Goal: Task Accomplishment & Management: Manage account settings

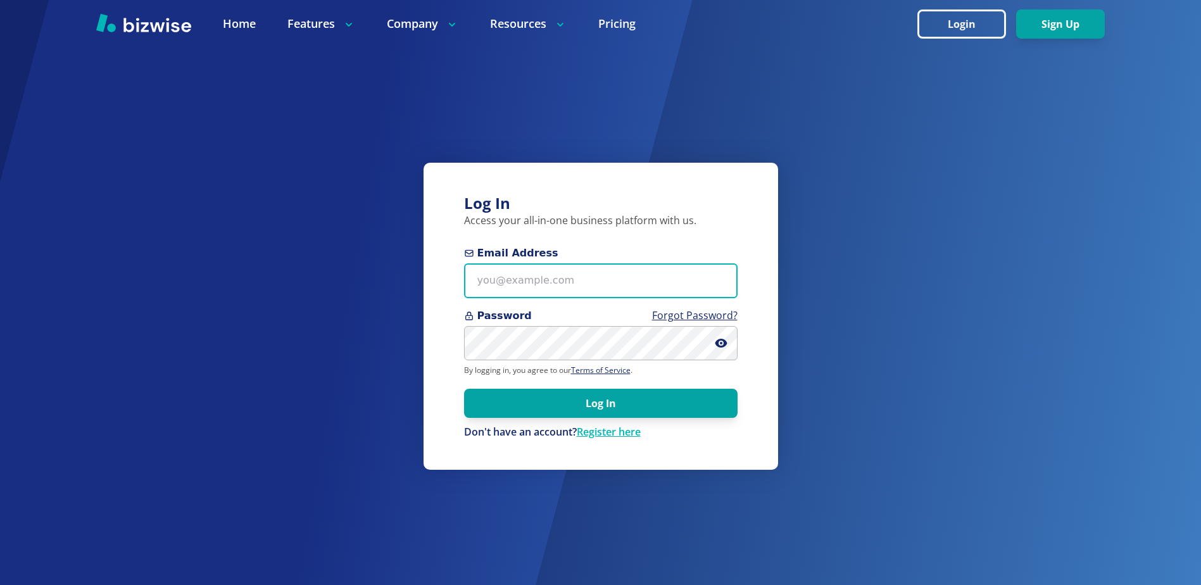
click at [596, 278] on input "Email Address" at bounding box center [600, 280] width 273 height 35
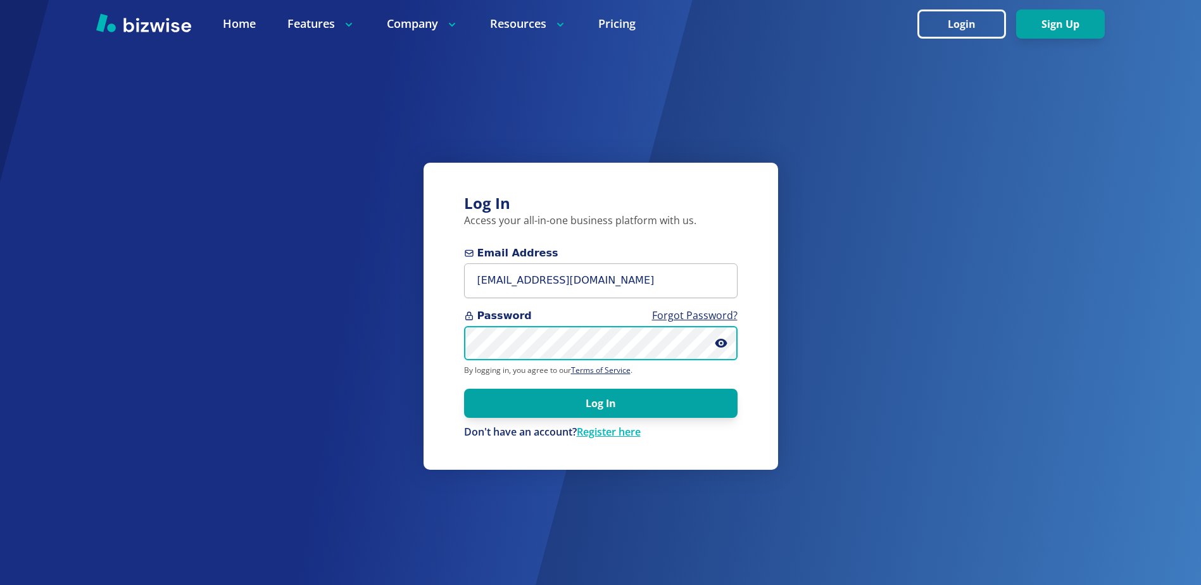
click at [464, 389] on button "Log In" at bounding box center [600, 403] width 273 height 29
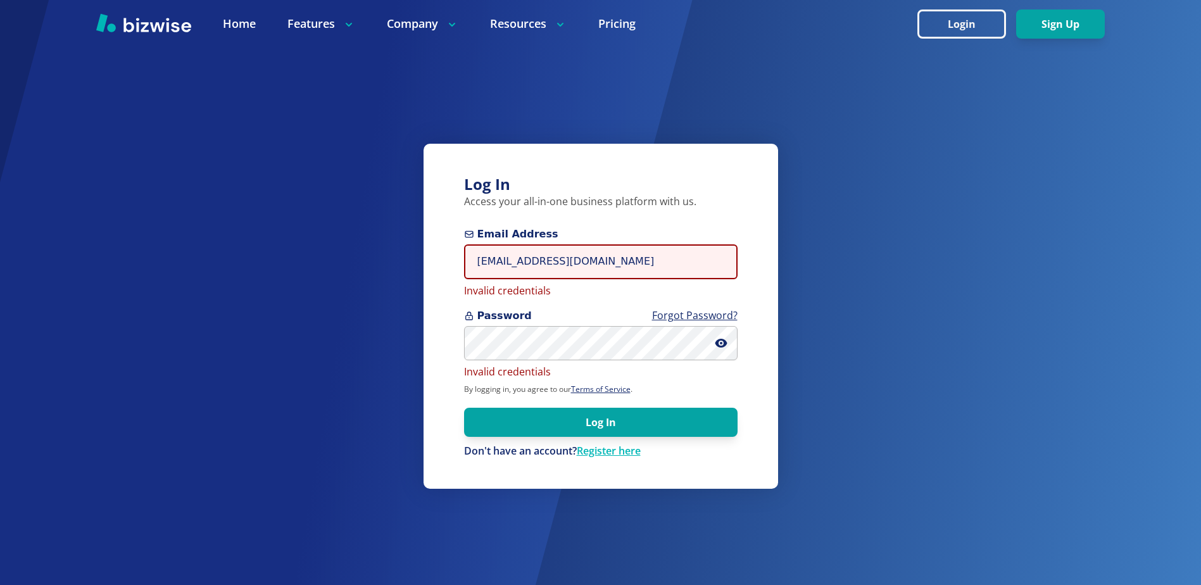
drag, startPoint x: 603, startPoint y: 266, endPoint x: 464, endPoint y: 270, distance: 139.3
click at [464, 270] on input "[EMAIL_ADDRESS][DOMAIN_NAME]" at bounding box center [600, 261] width 273 height 35
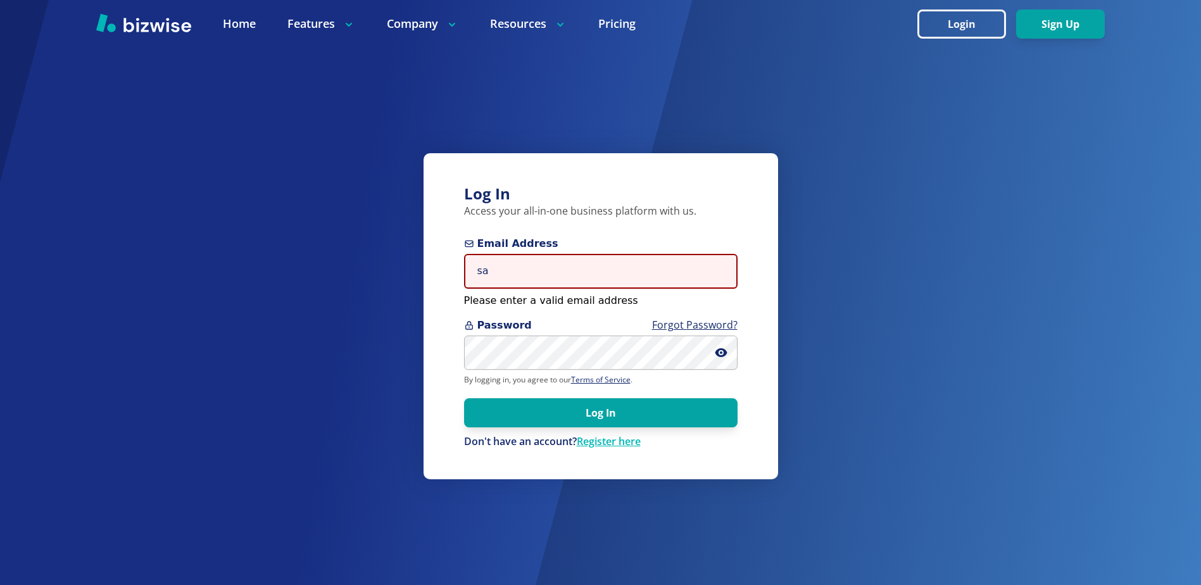
type input "[EMAIL_ADDRESS][DOMAIN_NAME]"
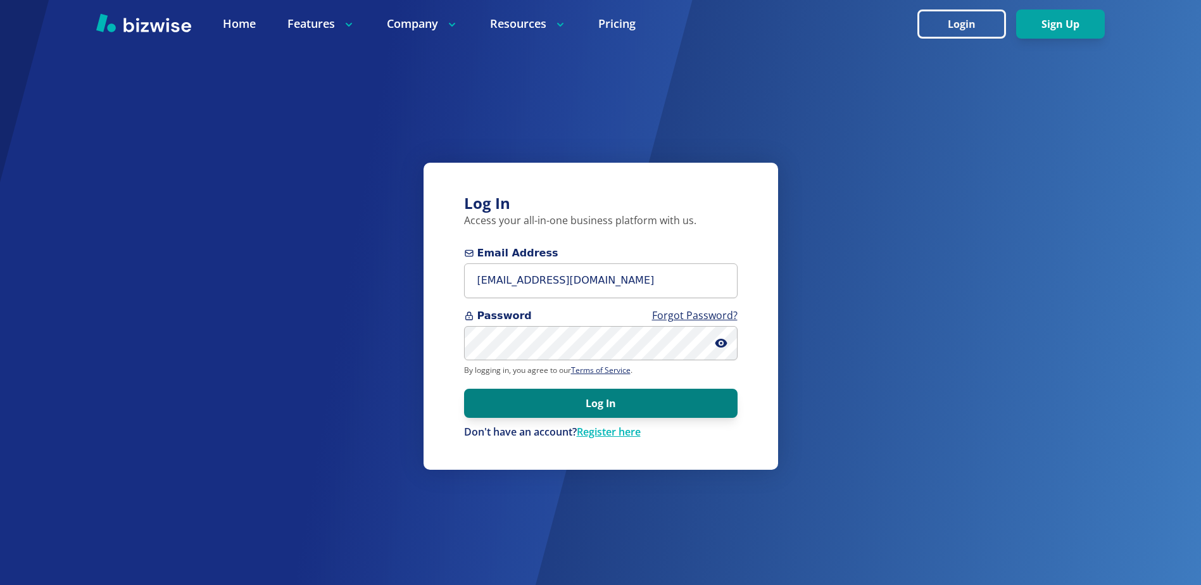
click at [596, 409] on button "Log In" at bounding box center [600, 403] width 273 height 29
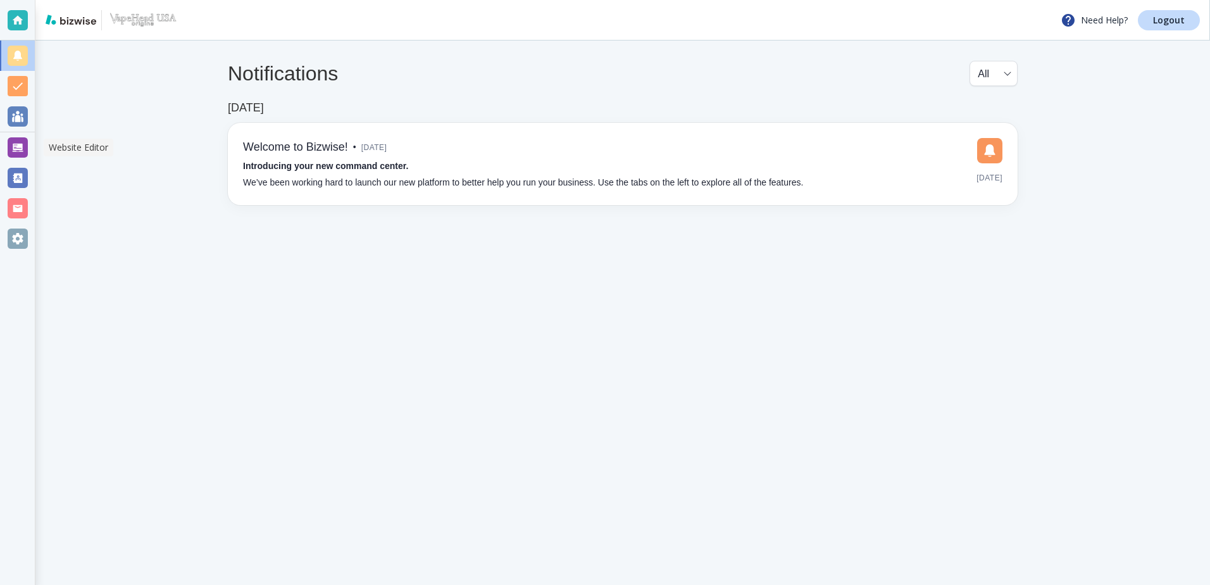
click at [15, 146] on div at bounding box center [18, 147] width 20 height 20
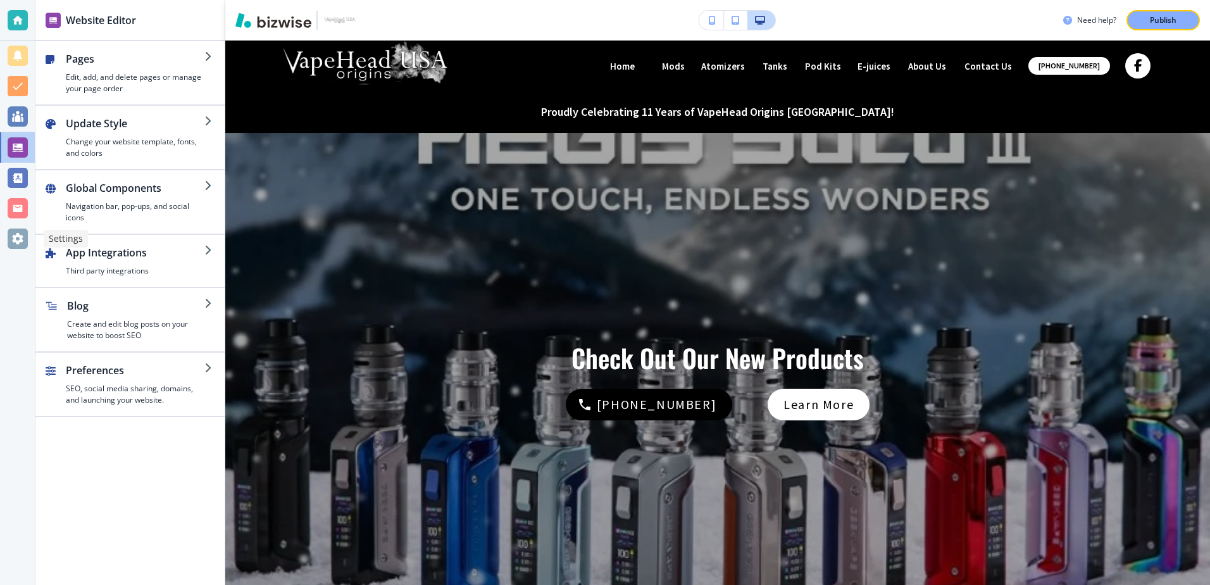
click at [12, 245] on div at bounding box center [18, 238] width 20 height 20
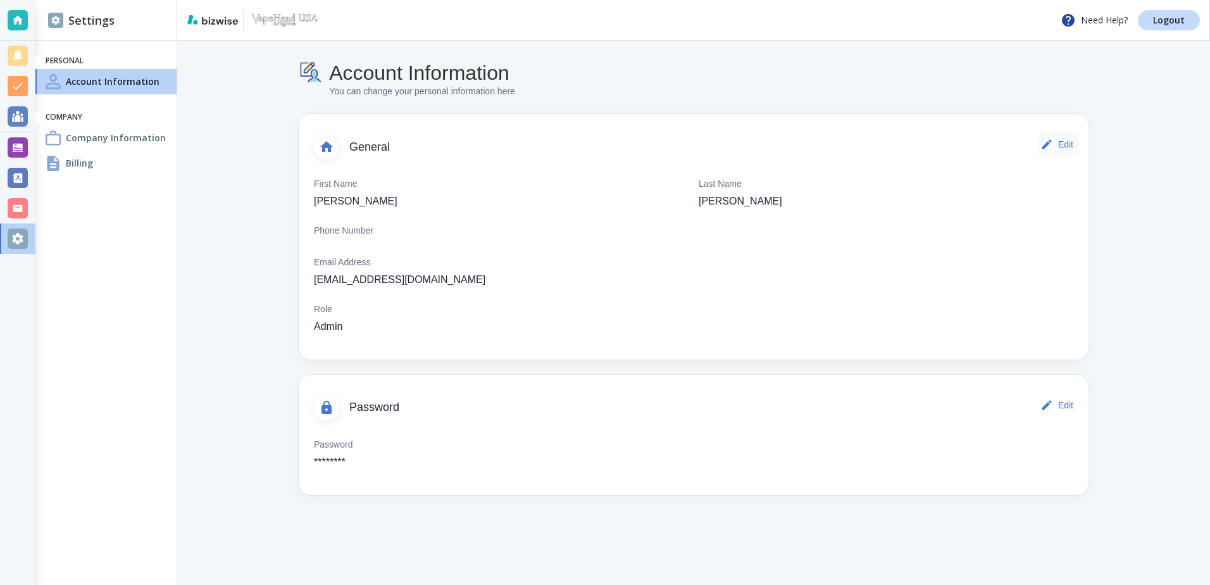
click at [1059, 142] on button "Edit" at bounding box center [1058, 144] width 41 height 25
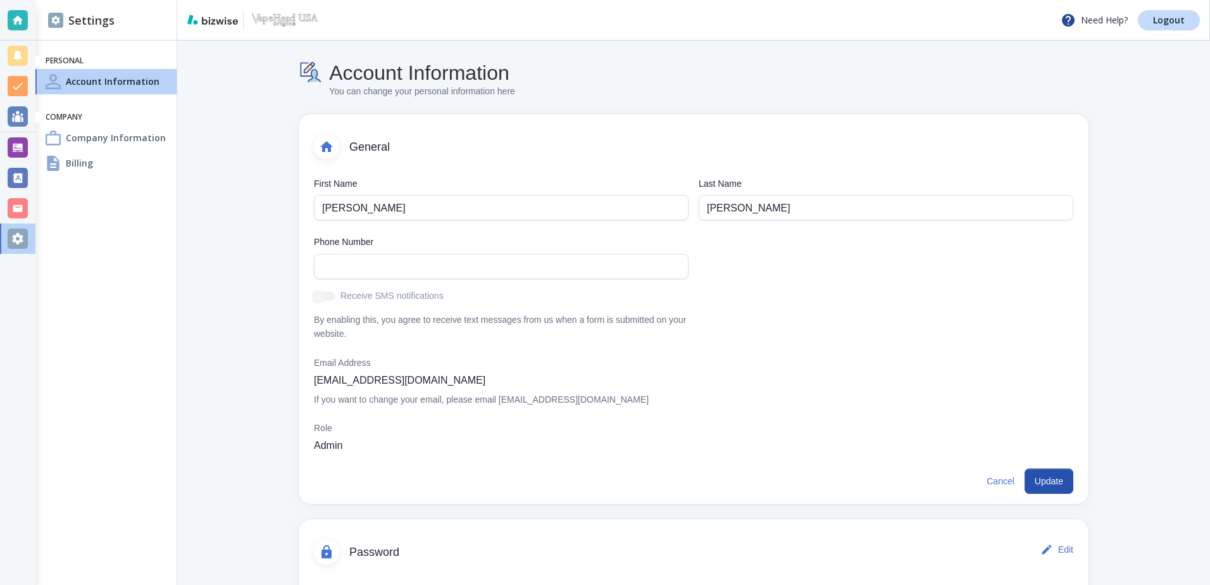
click at [354, 380] on p "[EMAIL_ADDRESS][DOMAIN_NAME]" at bounding box center [400, 380] width 172 height 15
drag, startPoint x: 427, startPoint y: 263, endPoint x: 468, endPoint y: 263, distance: 40.5
click at [427, 263] on input "text" at bounding box center [501, 266] width 358 height 24
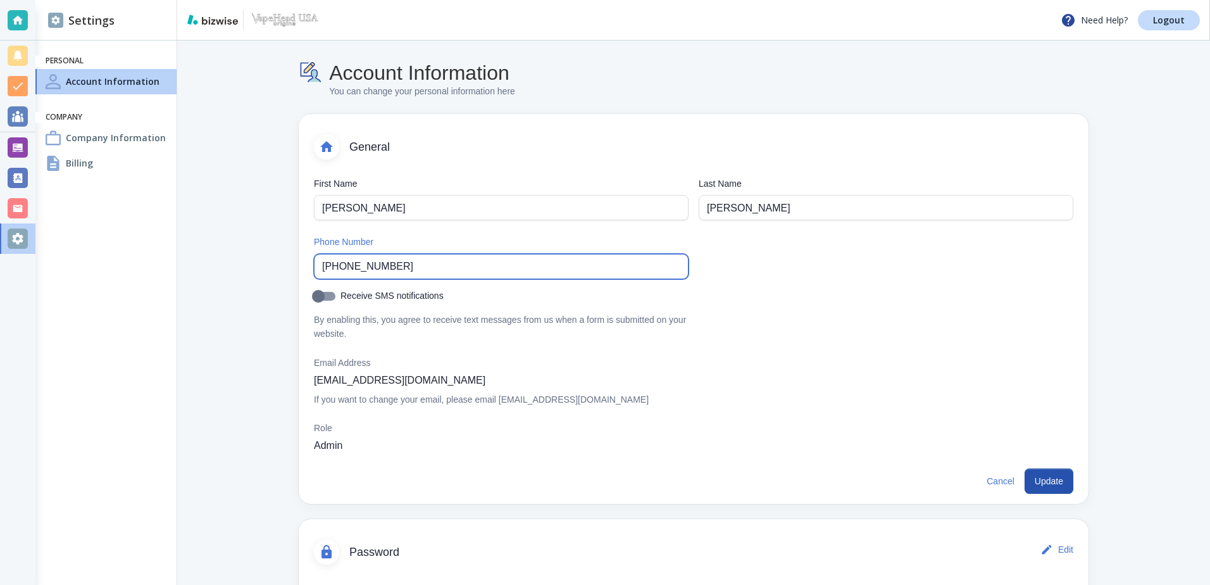
type input "(509) 430-0938"
click at [325, 296] on input "Receive SMS notifications" at bounding box center [318, 299] width 72 height 24
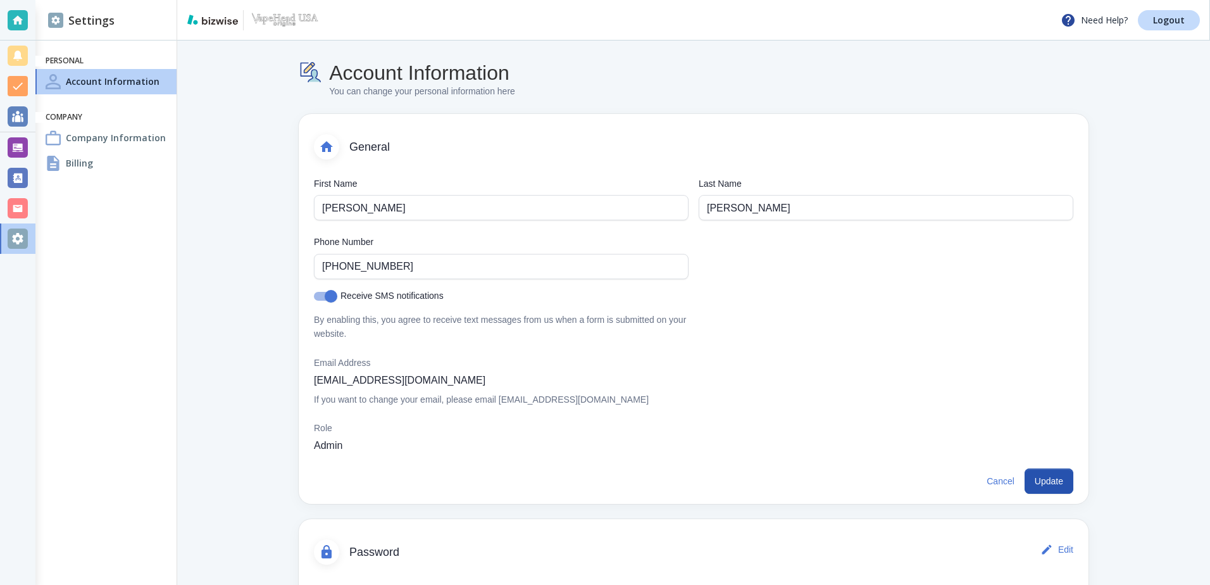
click at [309, 294] on input "Receive SMS notifications" at bounding box center [331, 299] width 72 height 24
checkbox input "false"
click at [1034, 483] on button "Update" at bounding box center [1049, 480] width 49 height 25
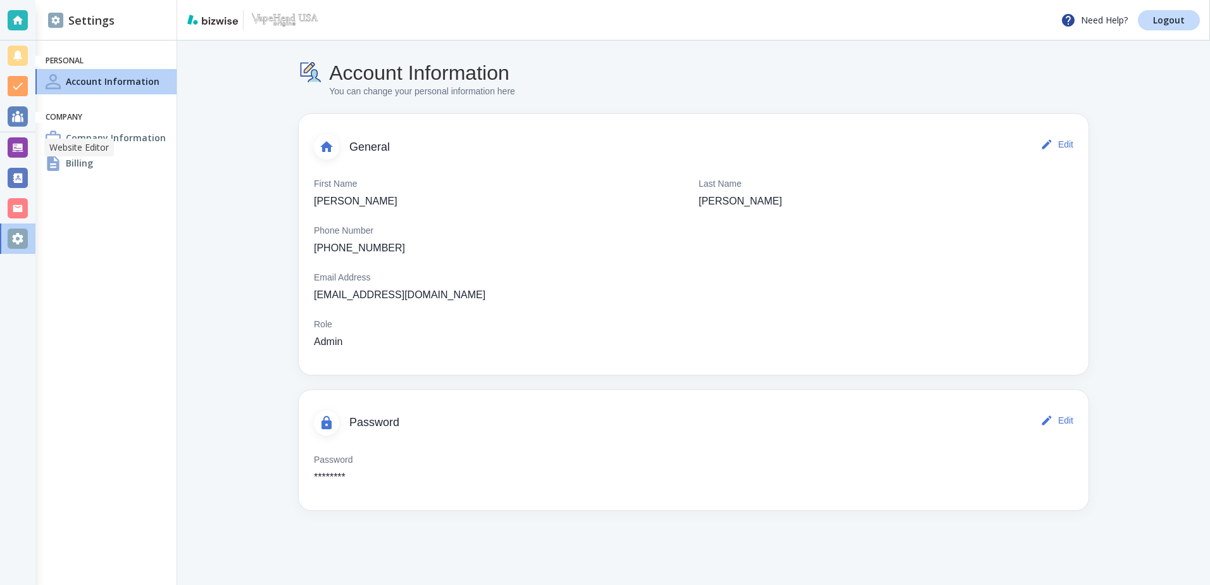
click at [13, 144] on div at bounding box center [18, 147] width 20 height 20
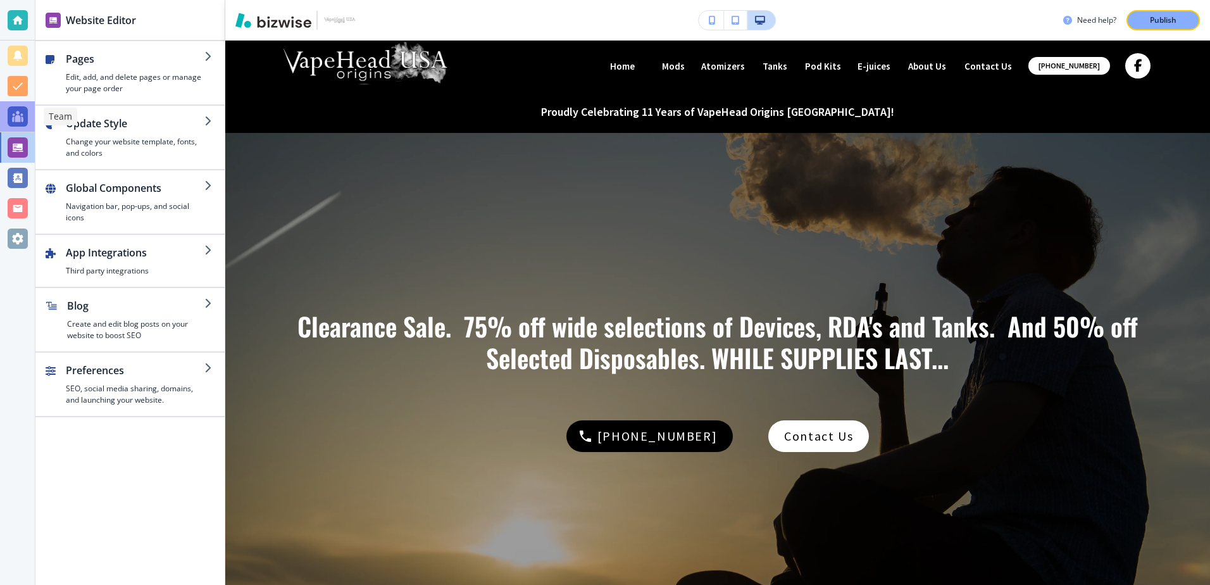
click at [14, 109] on div at bounding box center [18, 116] width 20 height 20
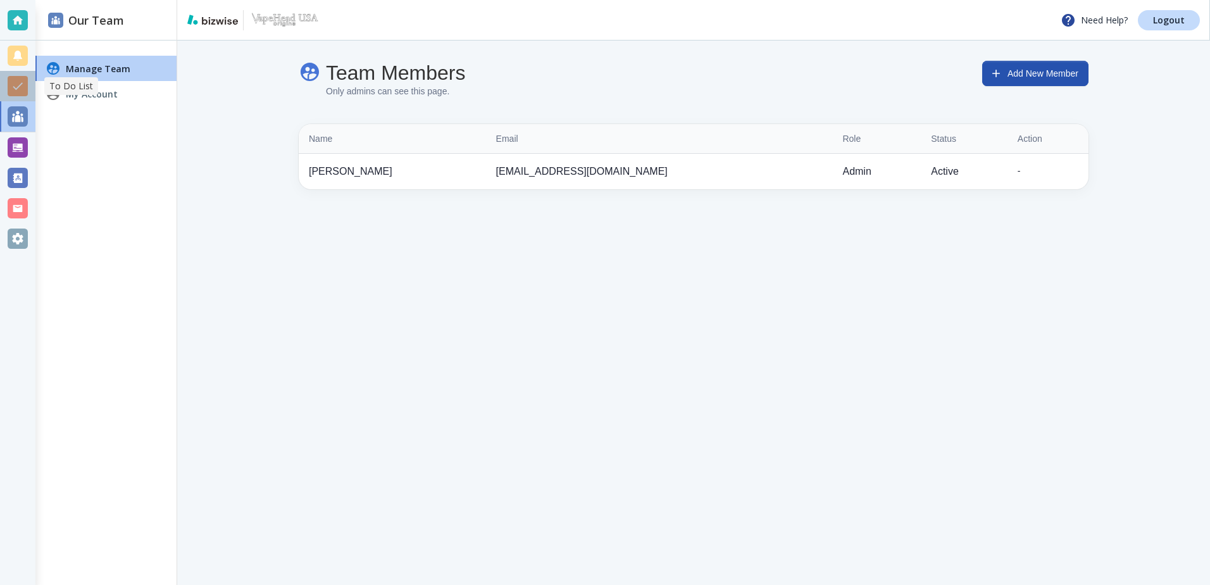
click at [13, 89] on div at bounding box center [18, 86] width 20 height 20
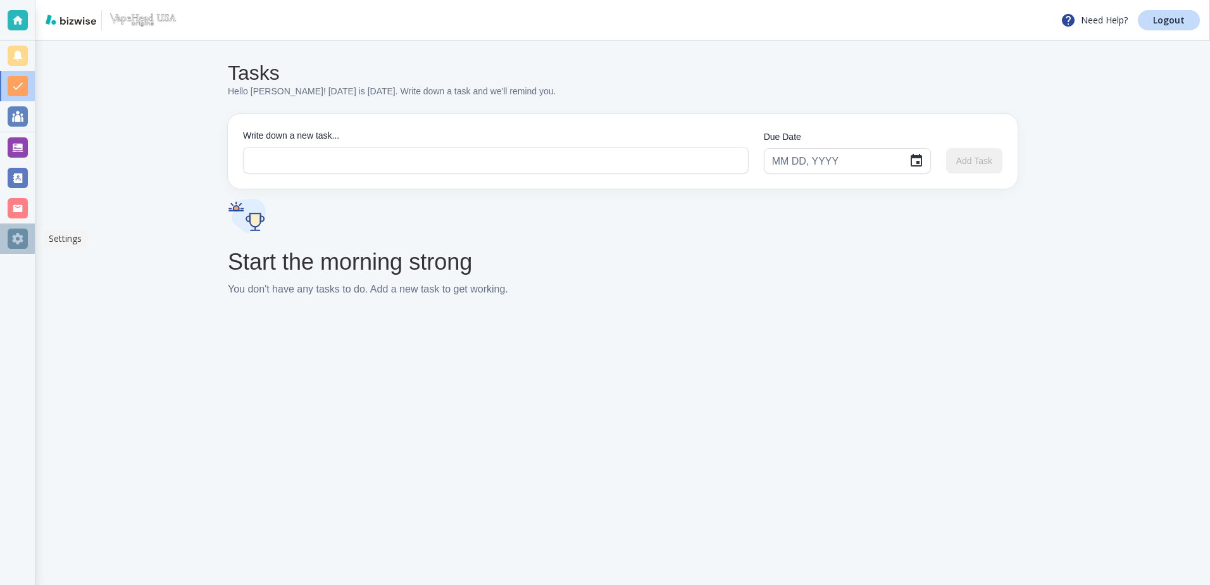
click at [22, 237] on div at bounding box center [18, 238] width 20 height 20
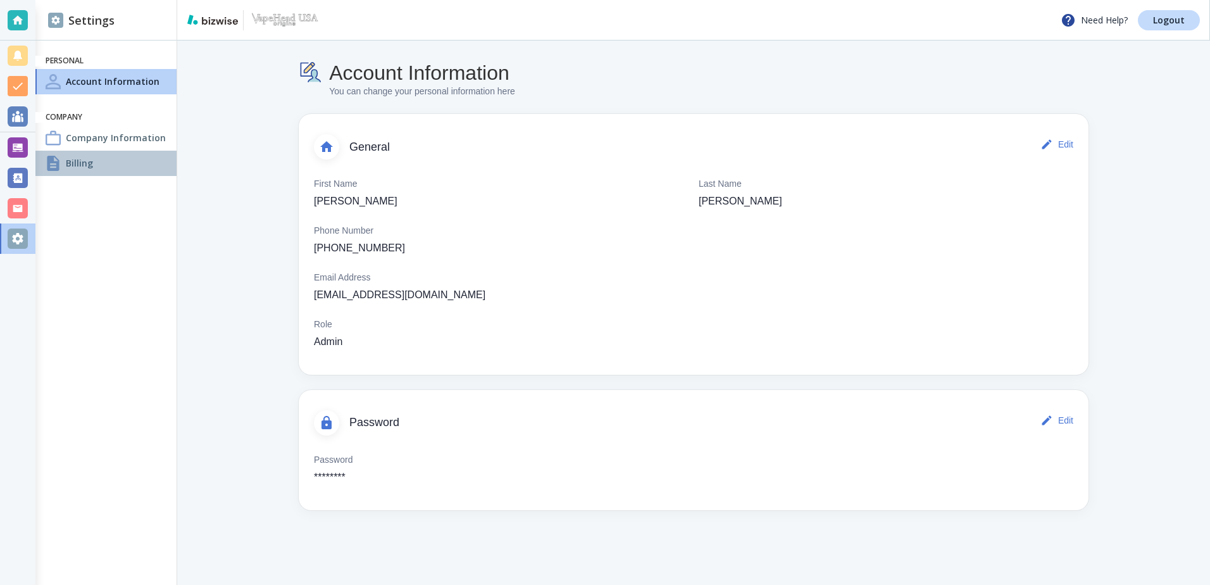
click at [84, 166] on h4 "Billing" at bounding box center [79, 162] width 27 height 13
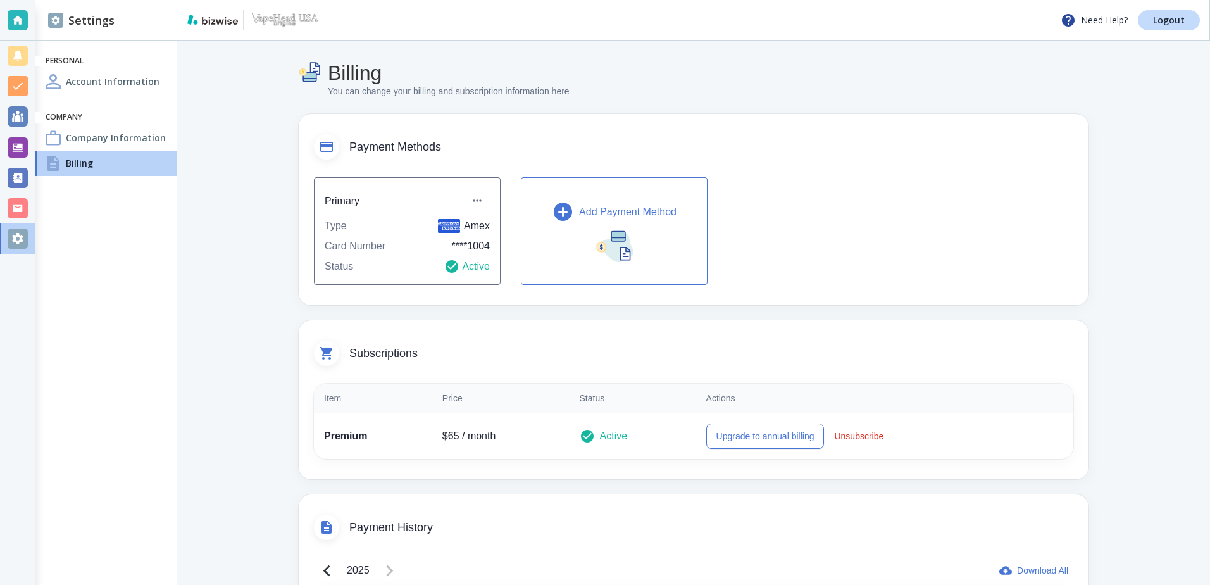
click at [596, 242] on img "button" at bounding box center [615, 245] width 38 height 34
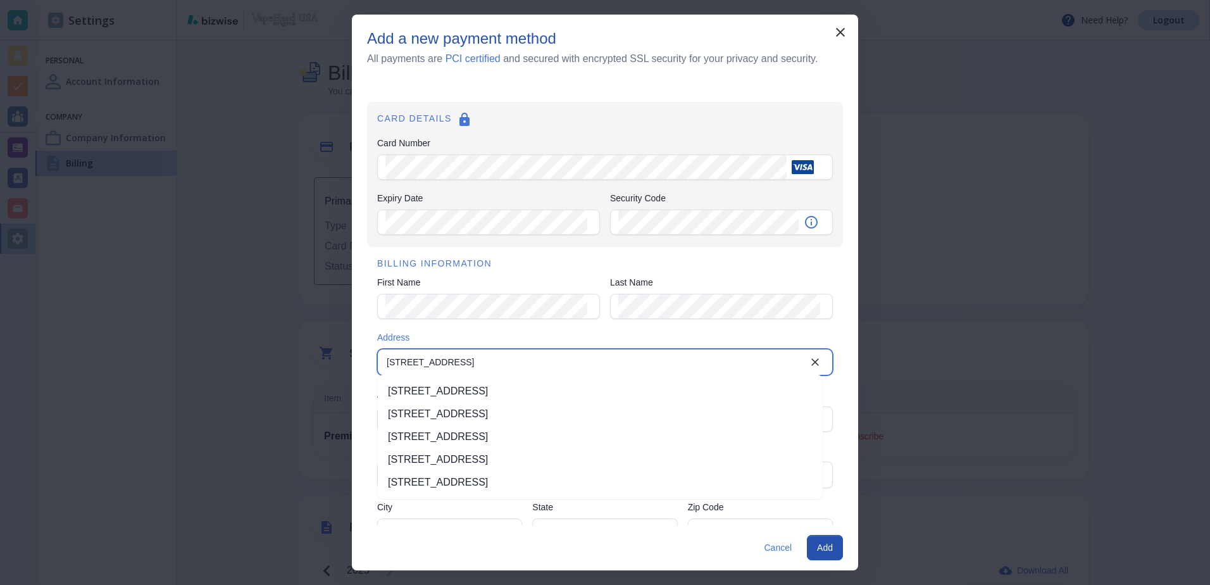
type input "110 Gage Blvd."
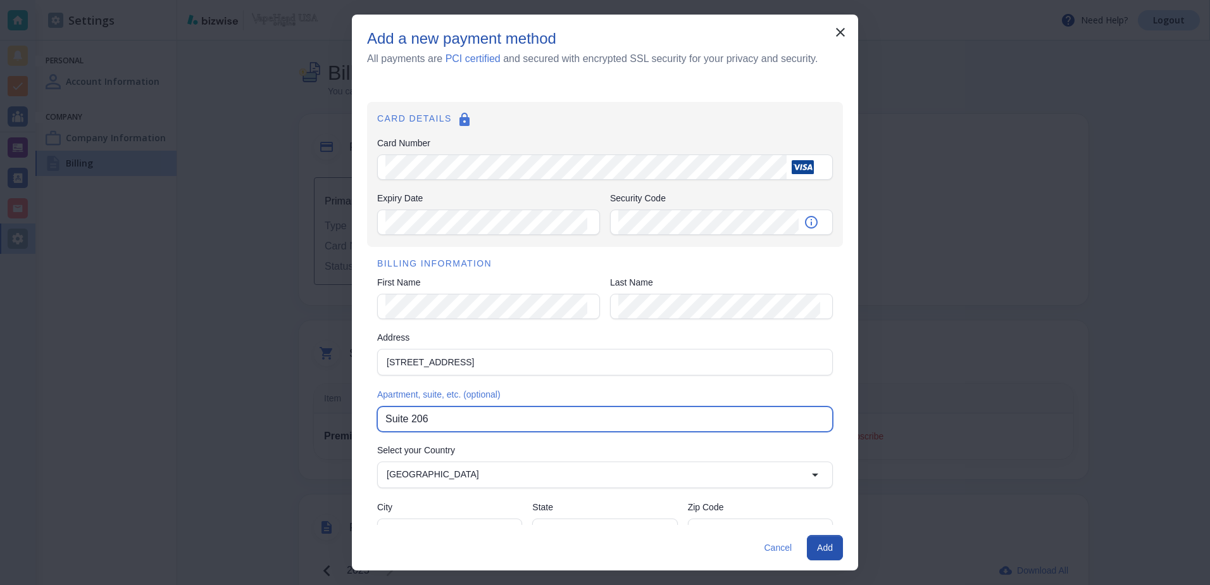
type input "Suite 206"
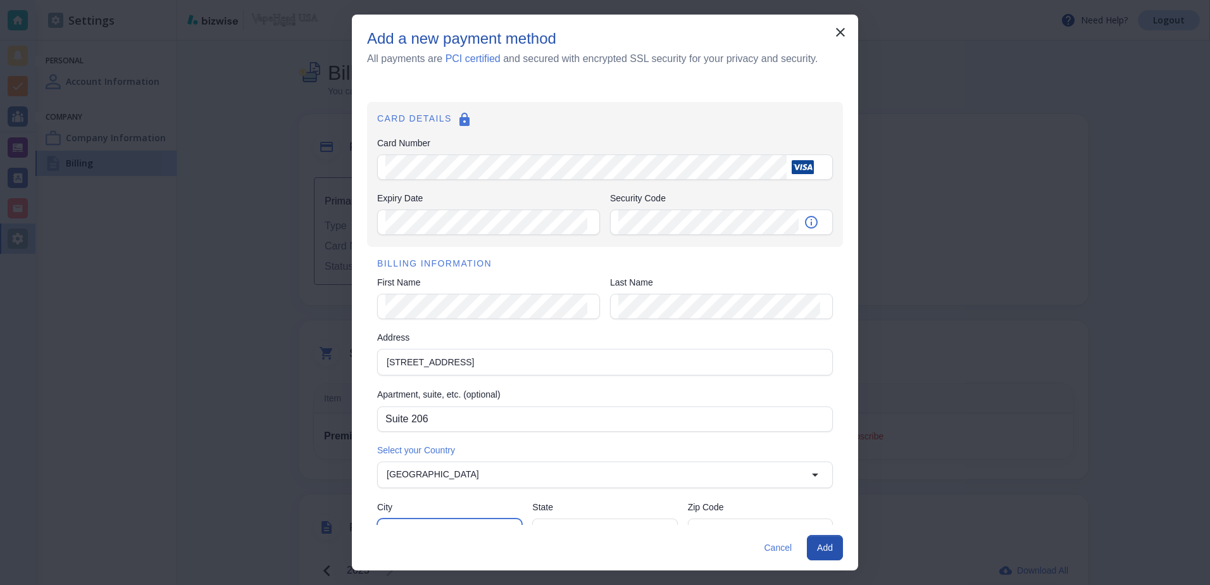
scroll to position [18, 0]
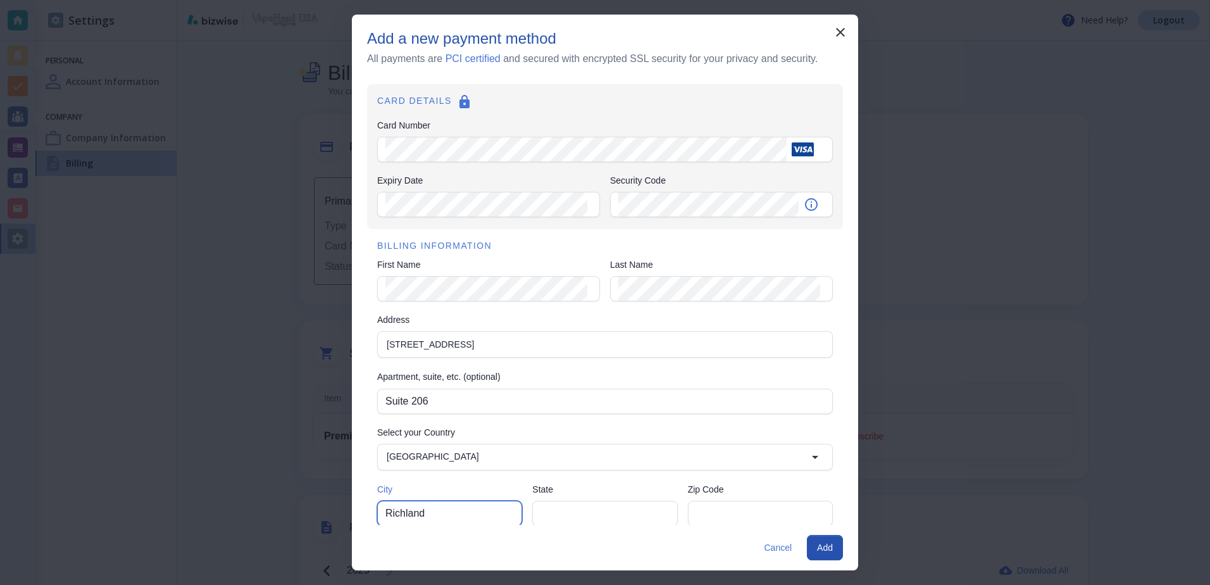
type input "Richland"
type input "Washington"
type input "99352"
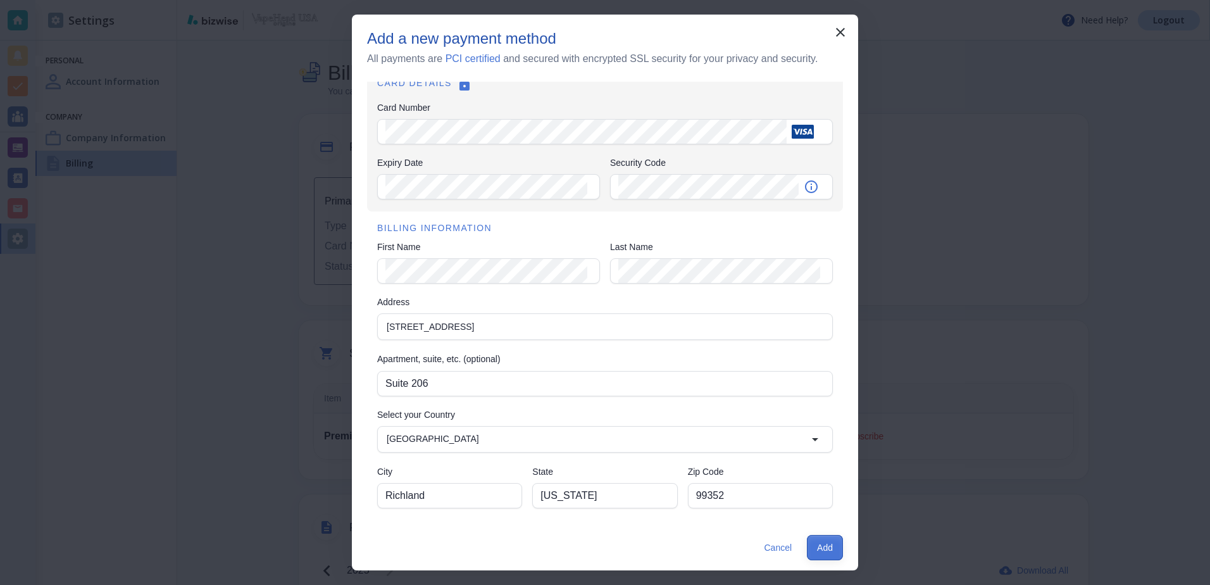
click at [830, 553] on button "Add" at bounding box center [825, 547] width 36 height 25
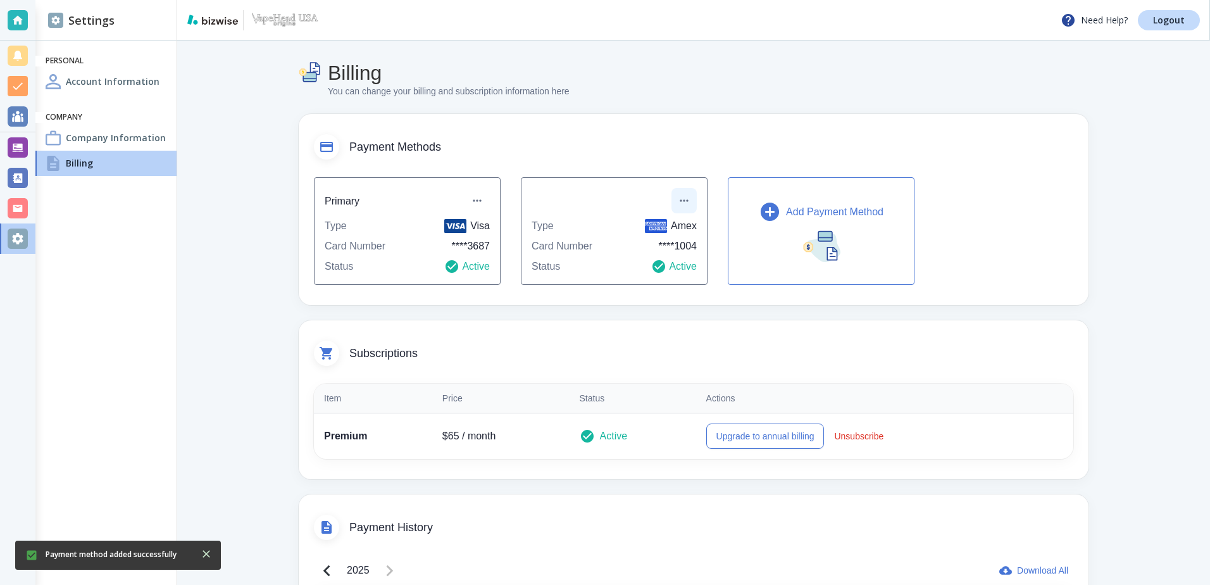
click at [685, 206] on icon "button" at bounding box center [684, 200] width 13 height 13
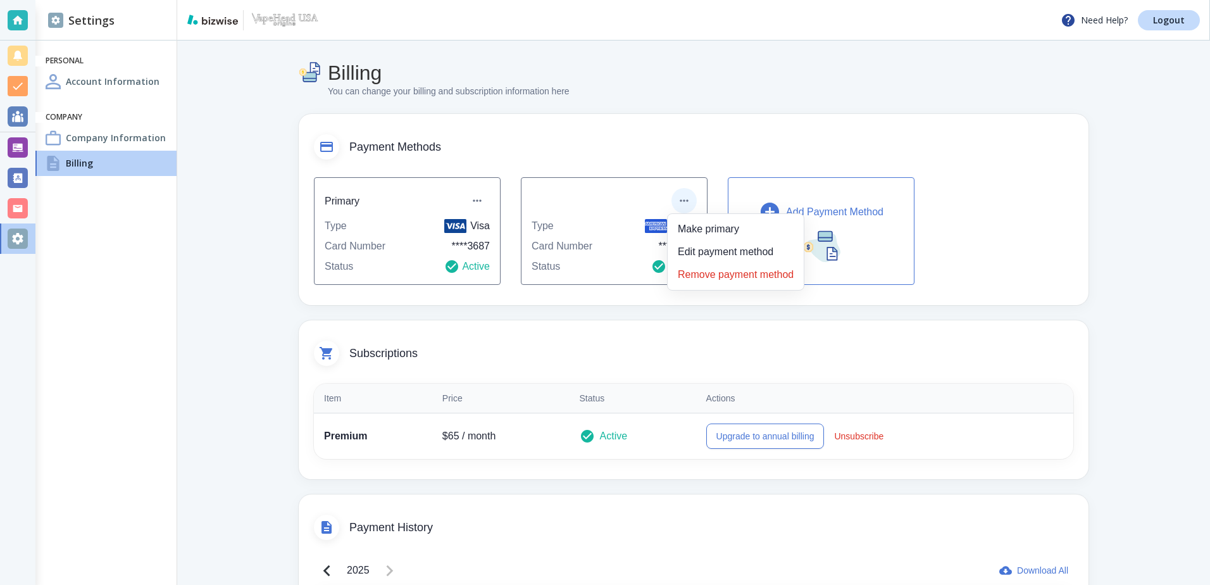
click at [702, 270] on li "Remove payment method" at bounding box center [736, 275] width 126 height 20
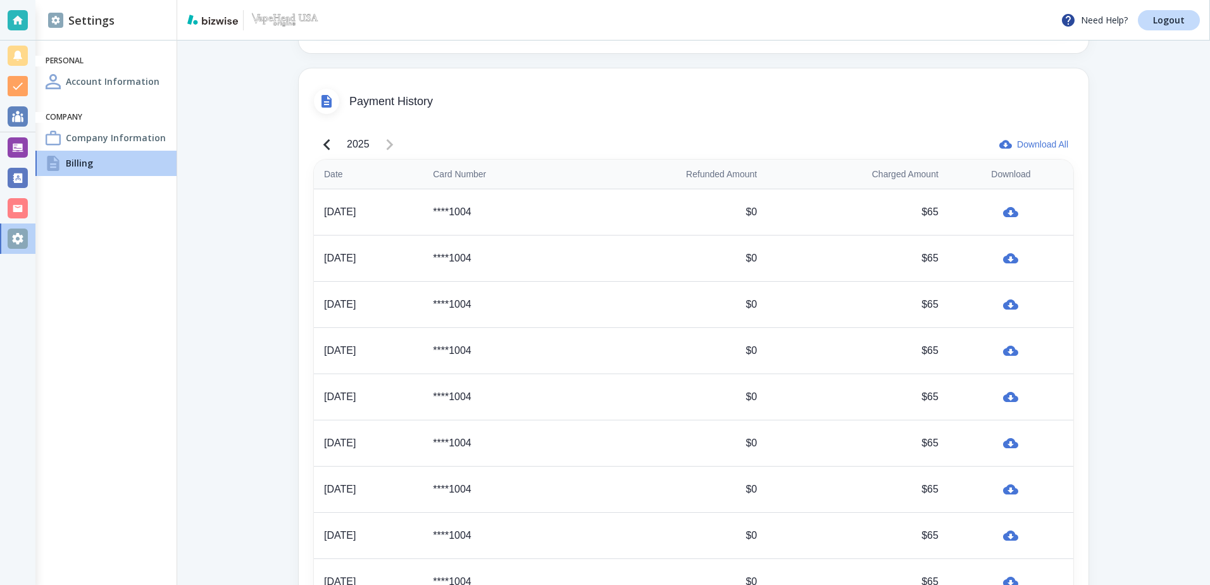
scroll to position [486, 0]
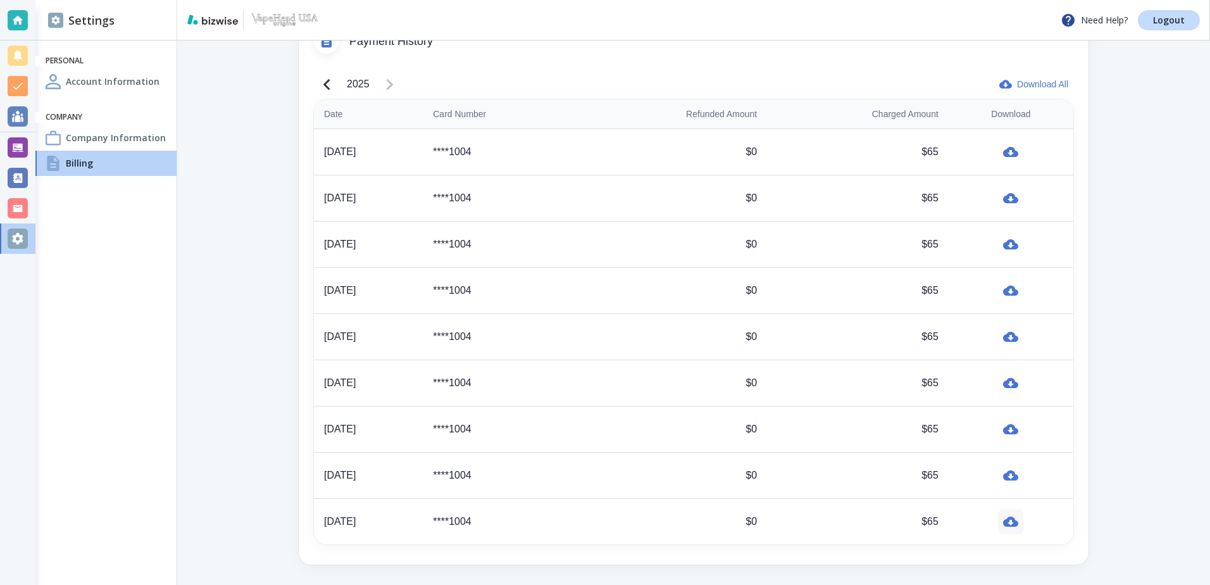
click at [1005, 520] on icon "button" at bounding box center [1010, 521] width 15 height 10
click at [1004, 472] on icon "button" at bounding box center [1010, 475] width 15 height 15
click at [1014, 430] on icon "button" at bounding box center [1010, 429] width 15 height 10
click at [1009, 378] on icon "button" at bounding box center [1010, 383] width 15 height 10
click at [10, 147] on div at bounding box center [18, 147] width 20 height 20
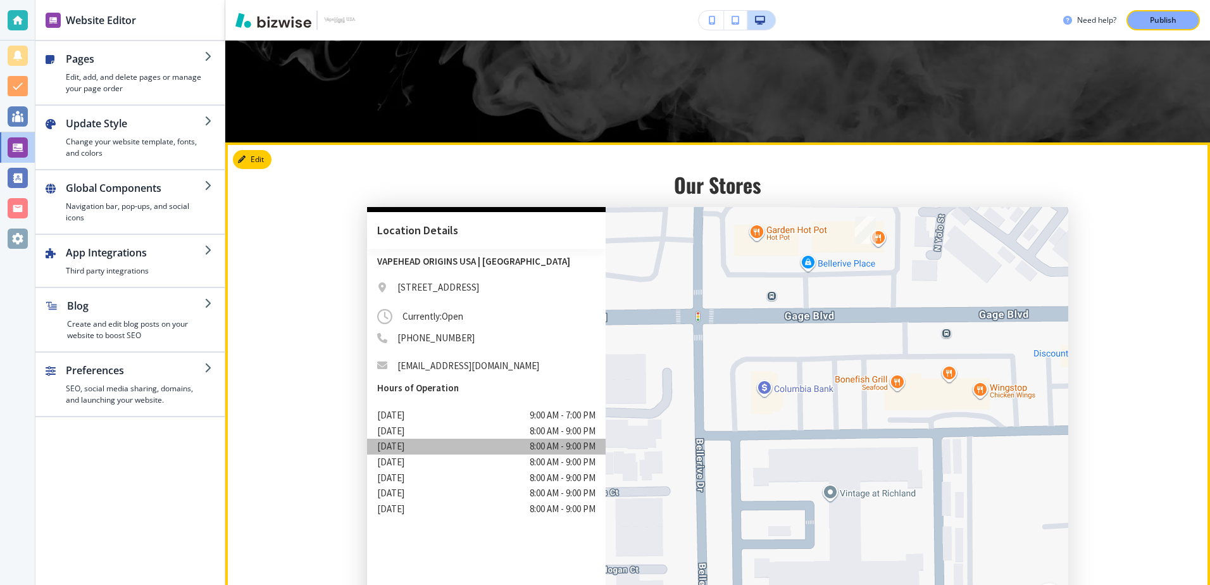
scroll to position [2309, 0]
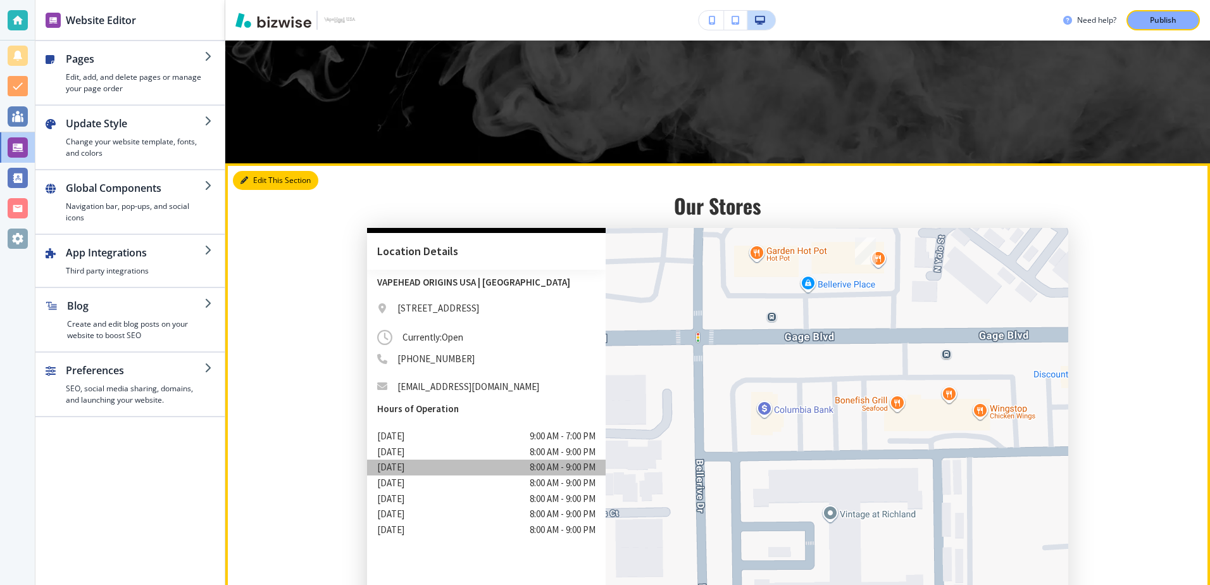
click at [263, 173] on button "Edit This Section" at bounding box center [275, 180] width 85 height 19
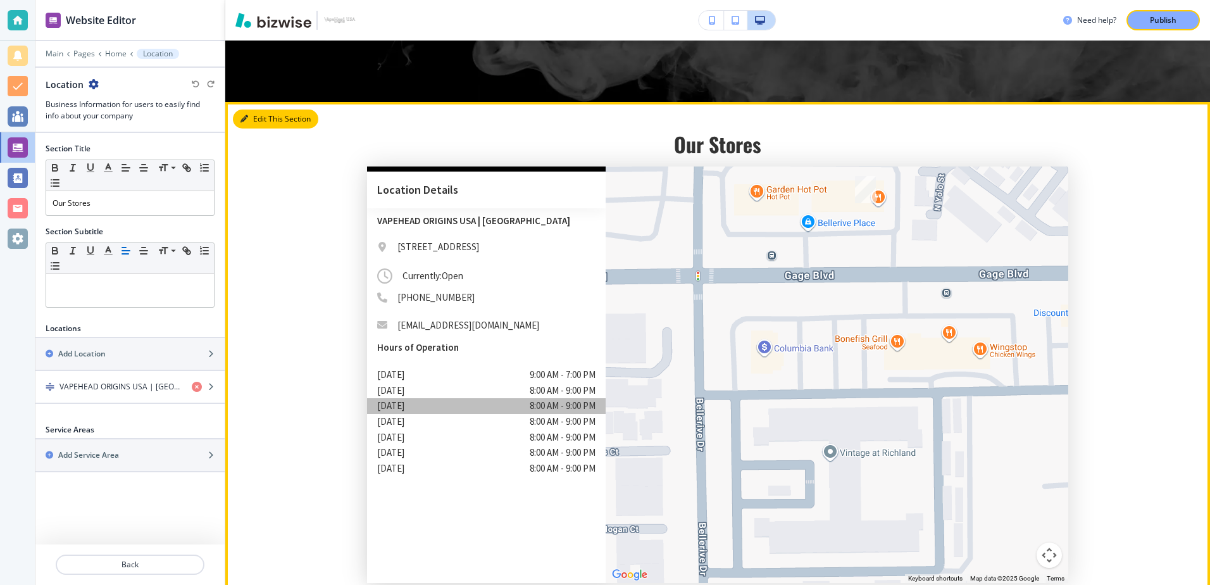
scroll to position [2425, 0]
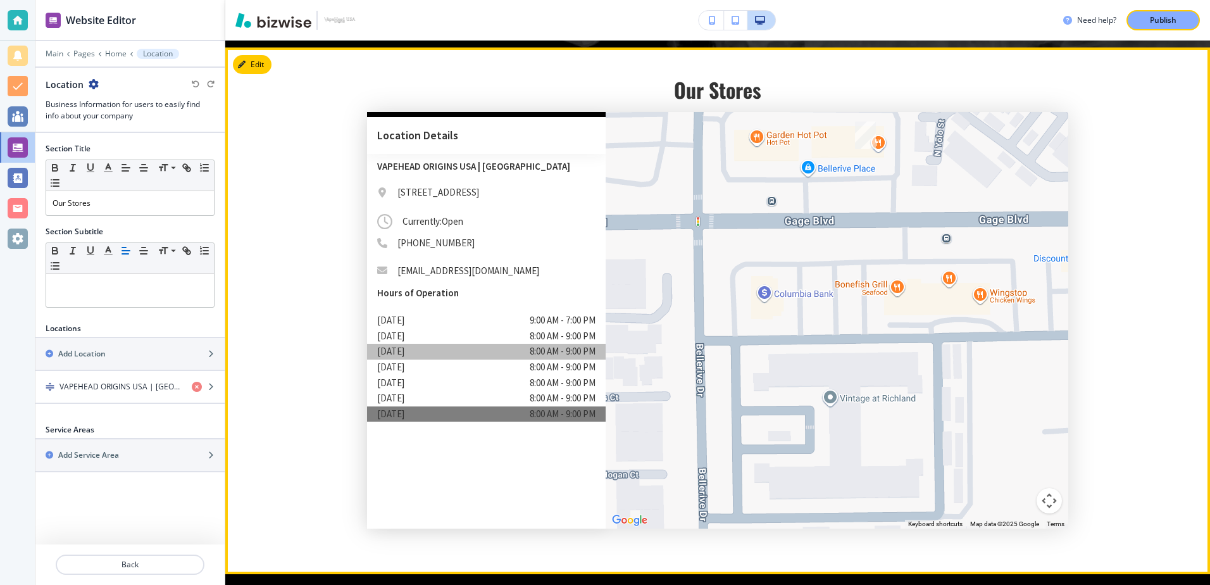
click at [396, 406] on p "saturday" at bounding box center [390, 414] width 27 height 16
click at [530, 412] on p "8:00 AM - 9:00 PM" at bounding box center [563, 414] width 66 height 16
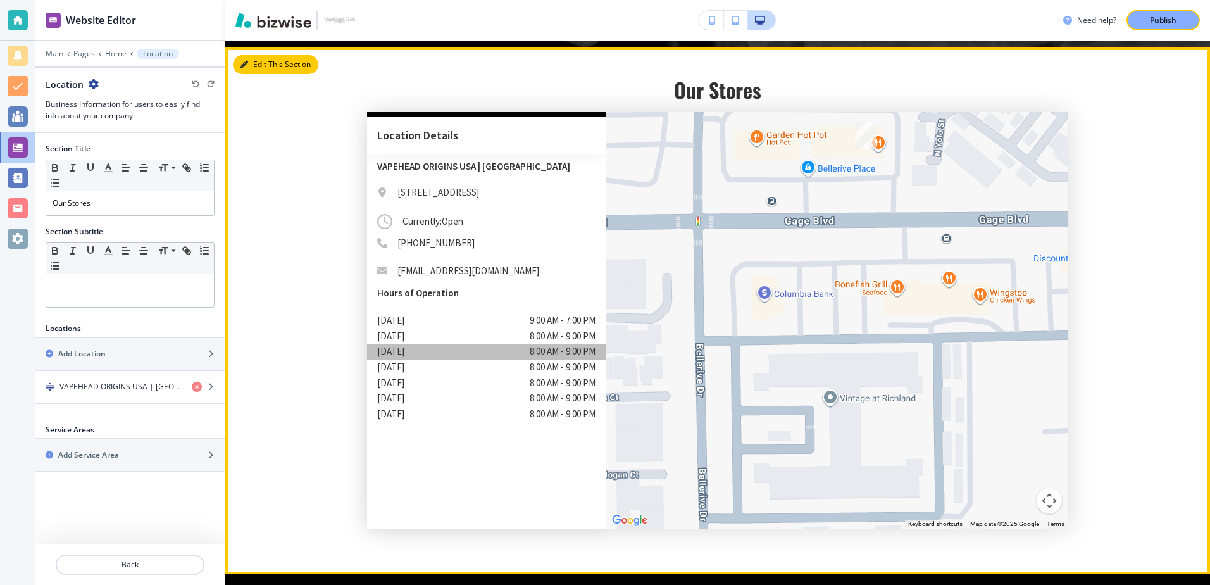
click at [282, 55] on button "Edit This Section" at bounding box center [275, 64] width 85 height 19
click at [249, 56] on button "Edit This Section" at bounding box center [275, 64] width 85 height 19
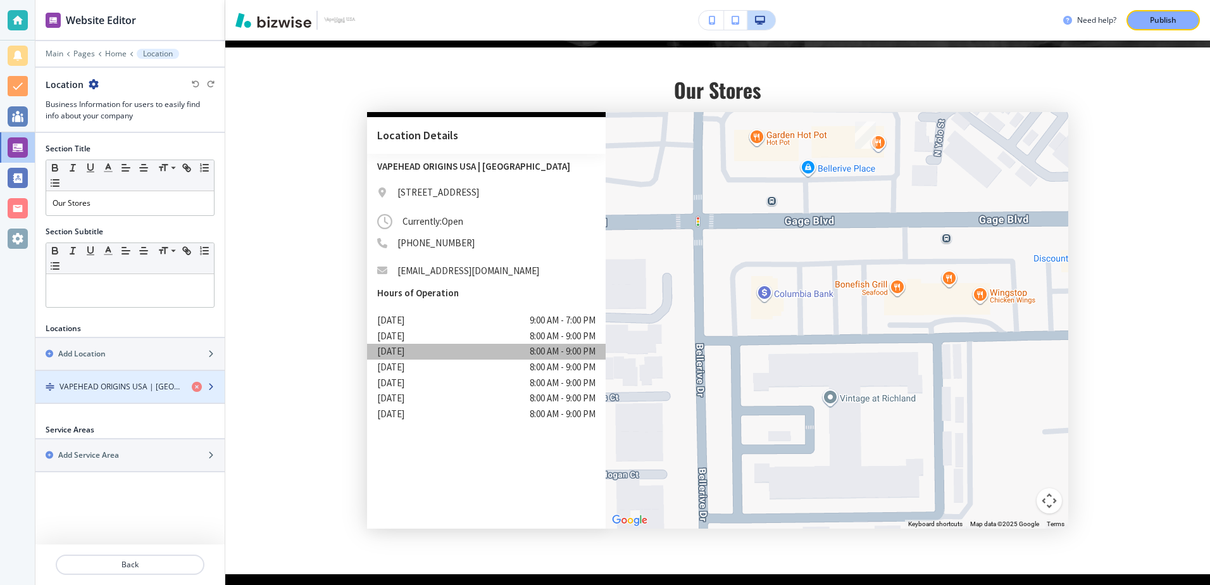
click at [104, 392] on div "button" at bounding box center [129, 397] width 189 height 10
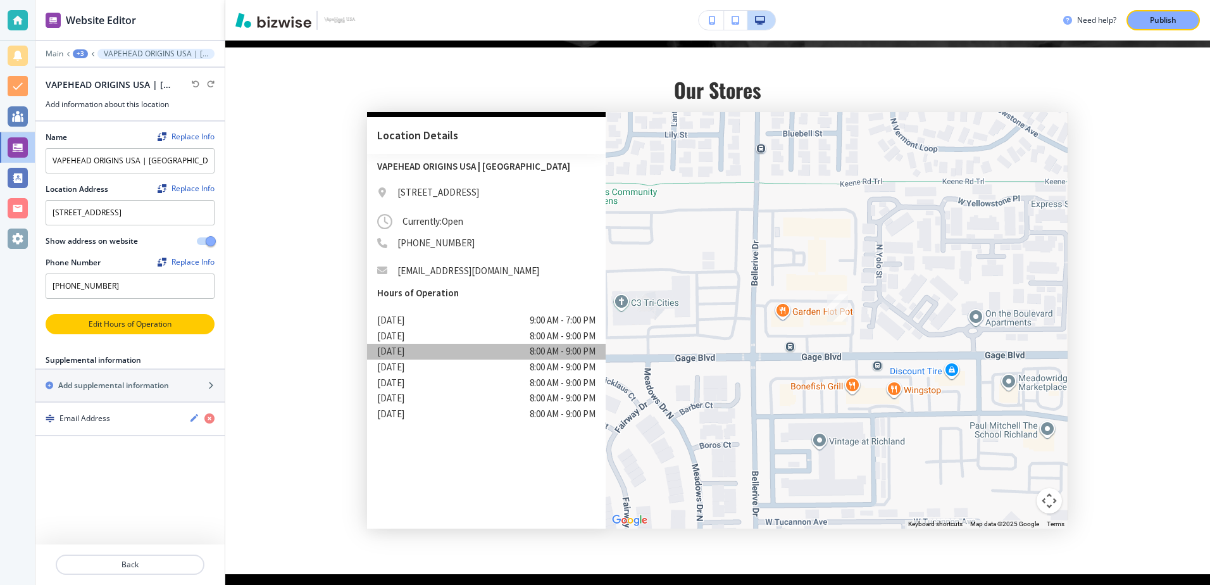
click at [120, 330] on p "Edit Hours of Operation" at bounding box center [130, 323] width 166 height 11
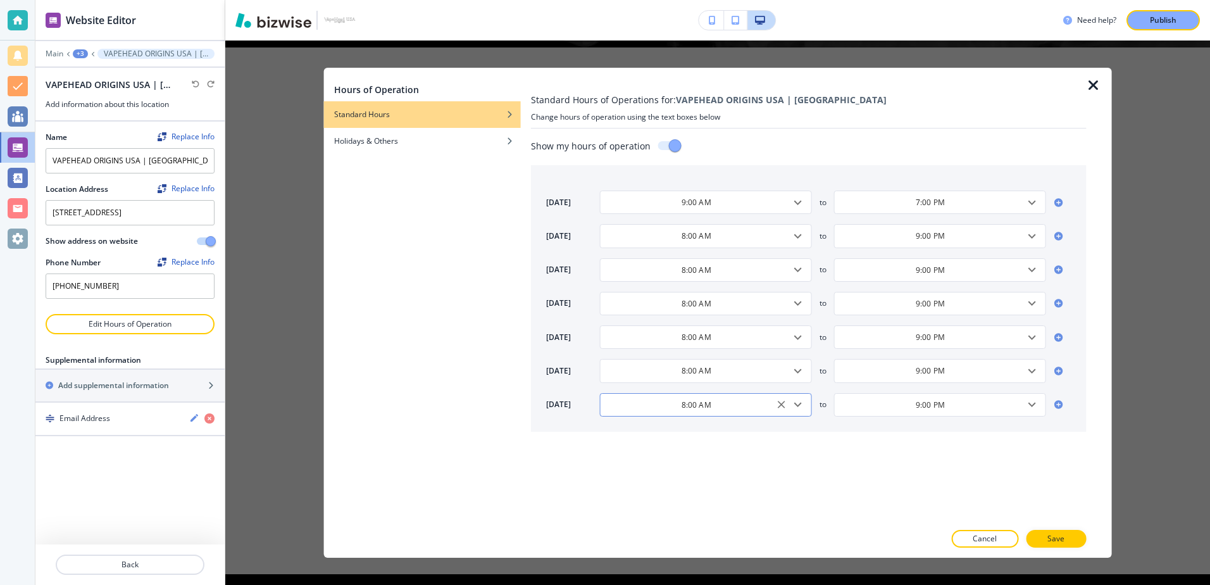
click at [793, 401] on icon "Open" at bounding box center [797, 404] width 15 height 15
click at [626, 345] on h4 "9:00 AM" at bounding box center [625, 345] width 30 height 11
type input "9:00 AM"
click at [1064, 530] on button "Save" at bounding box center [1056, 539] width 60 height 18
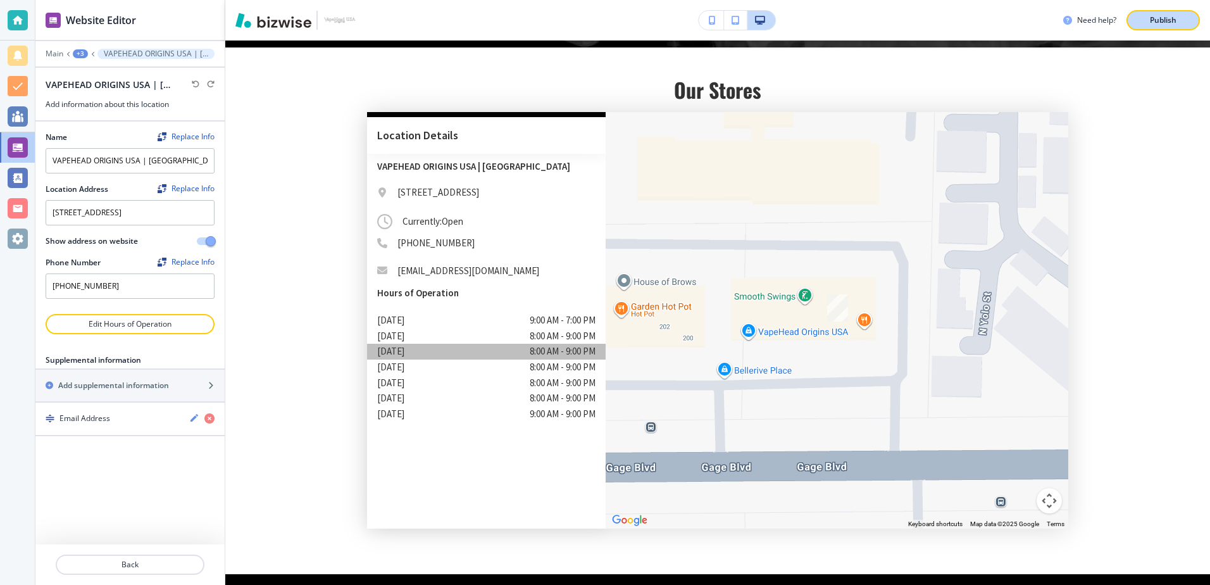
click at [1171, 15] on p "Publish" at bounding box center [1163, 20] width 27 height 11
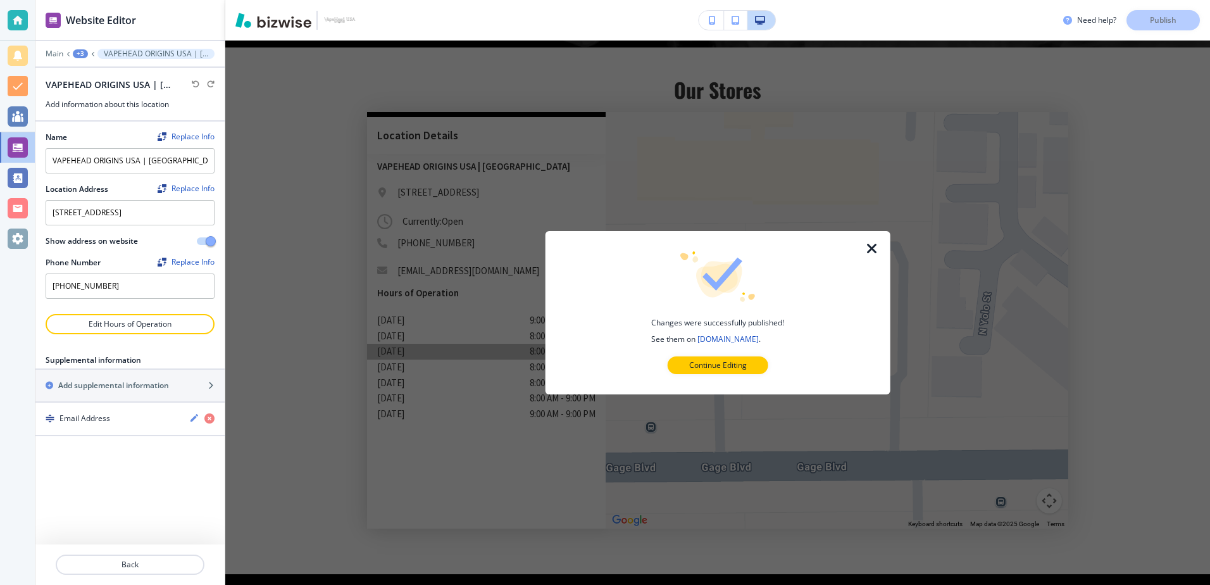
click at [872, 249] on icon "button" at bounding box center [872, 248] width 15 height 15
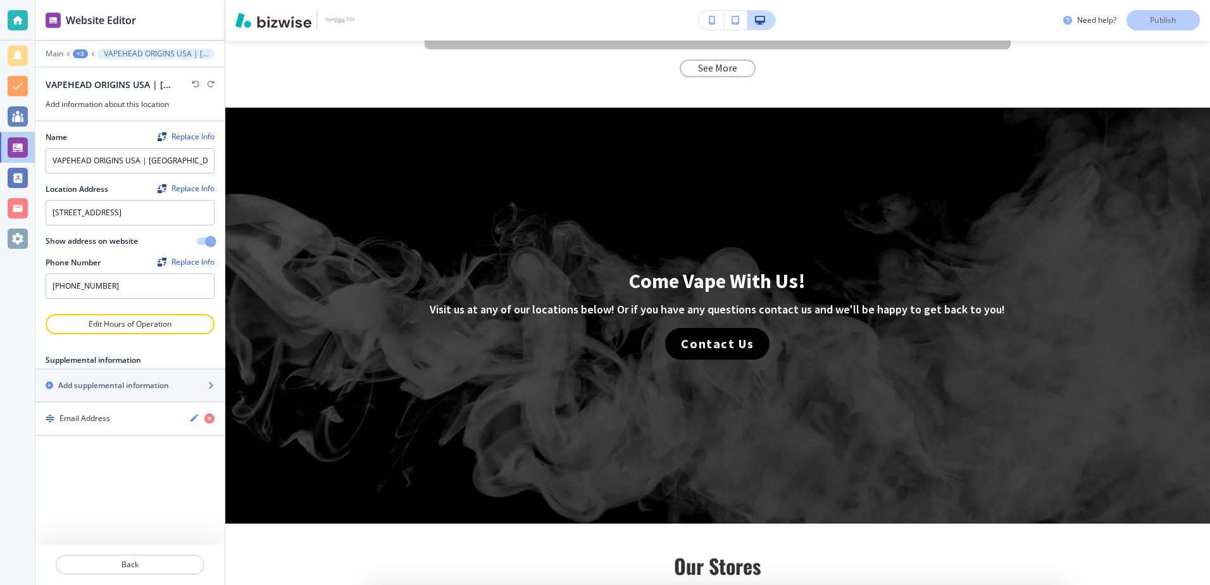
scroll to position [47, 0]
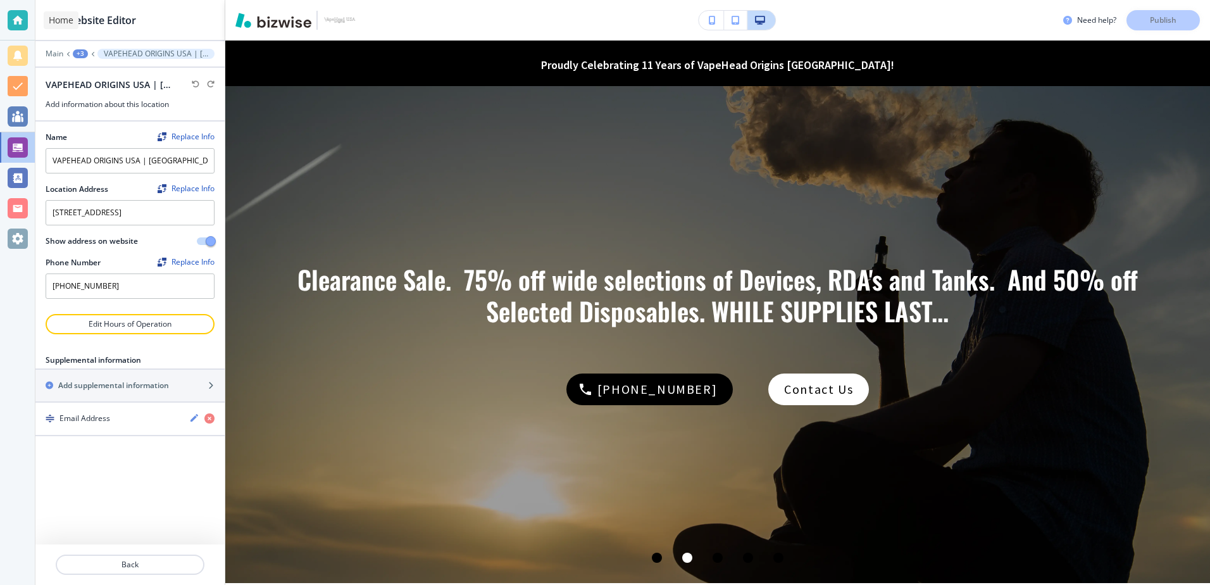
drag, startPoint x: 12, startPoint y: 18, endPoint x: 44, endPoint y: 21, distance: 31.8
click at [12, 18] on div at bounding box center [18, 20] width 20 height 20
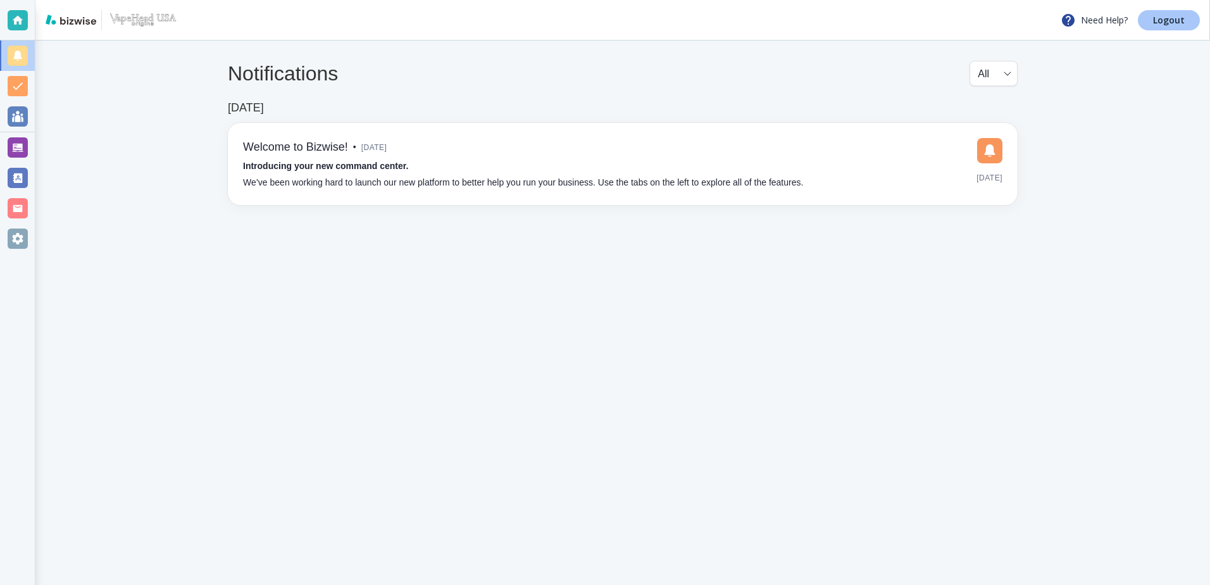
click at [1173, 18] on p "Logout" at bounding box center [1169, 20] width 32 height 9
